Goal: Task Accomplishment & Management: Manage account settings

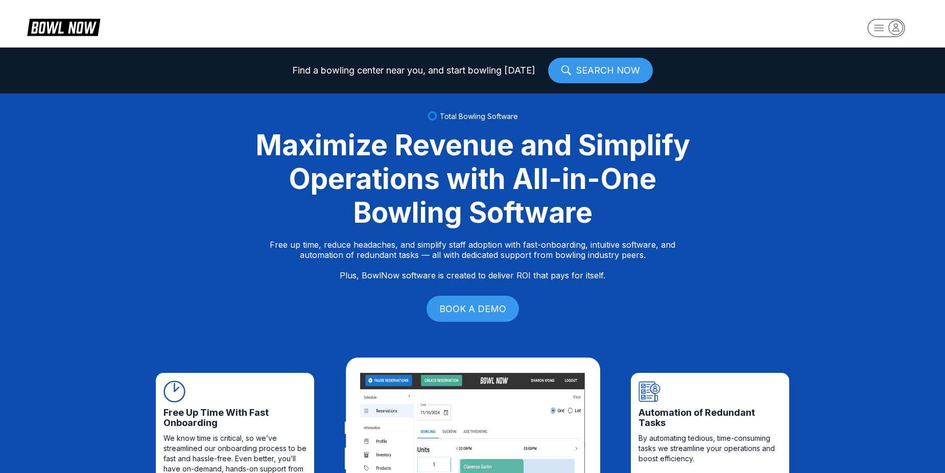
click at [882, 29] on rect "button" at bounding box center [885, 28] width 37 height 18
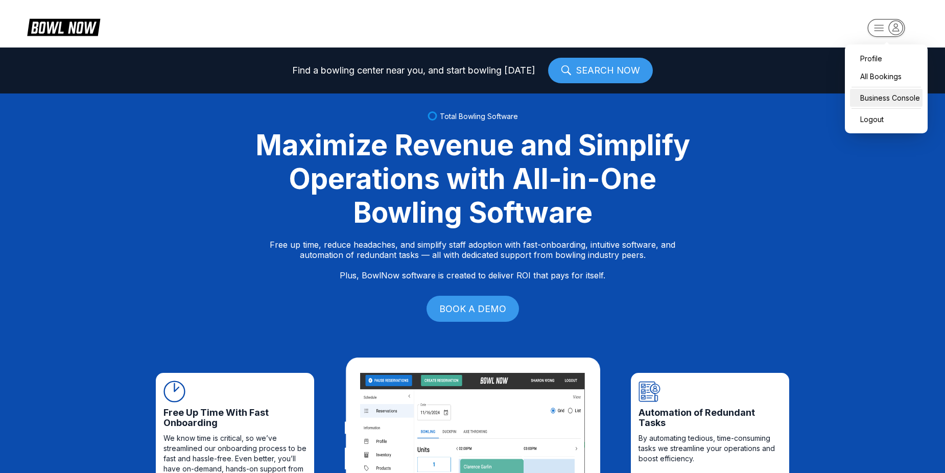
click at [878, 100] on div "Business Console" at bounding box center [886, 98] width 73 height 18
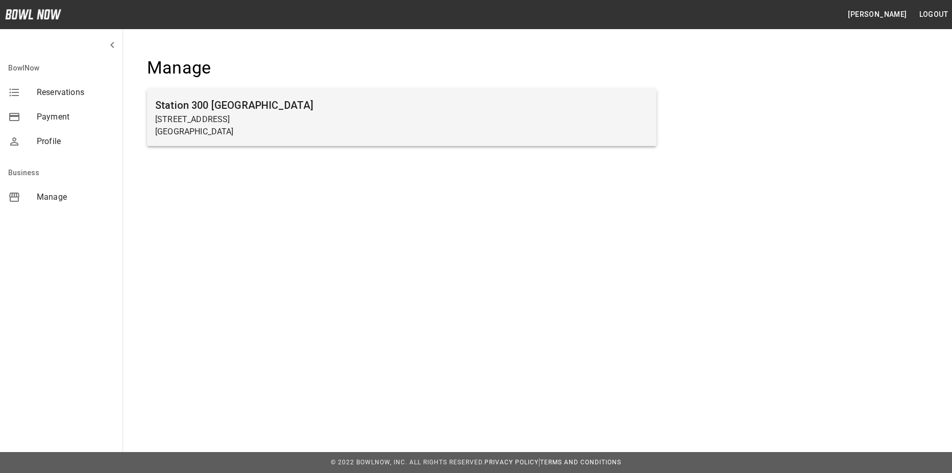
drag, startPoint x: 285, startPoint y: 147, endPoint x: 289, endPoint y: 122, distance: 25.3
click at [285, 147] on ul "Station [GEOGRAPHIC_DATA][STREET_ADDRESS]" at bounding box center [402, 122] width 510 height 74
click at [288, 124] on p "[STREET_ADDRESS]" at bounding box center [401, 119] width 493 height 12
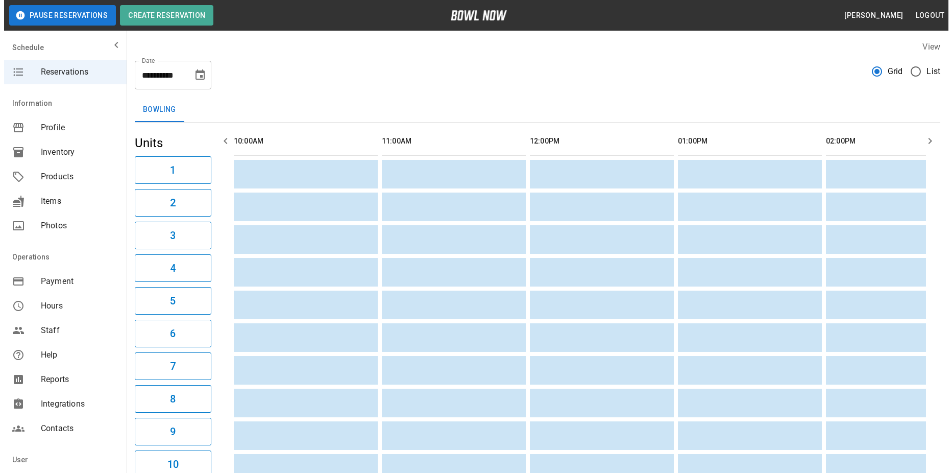
scroll to position [0, 889]
